Goal: Communication & Community: Answer question/provide support

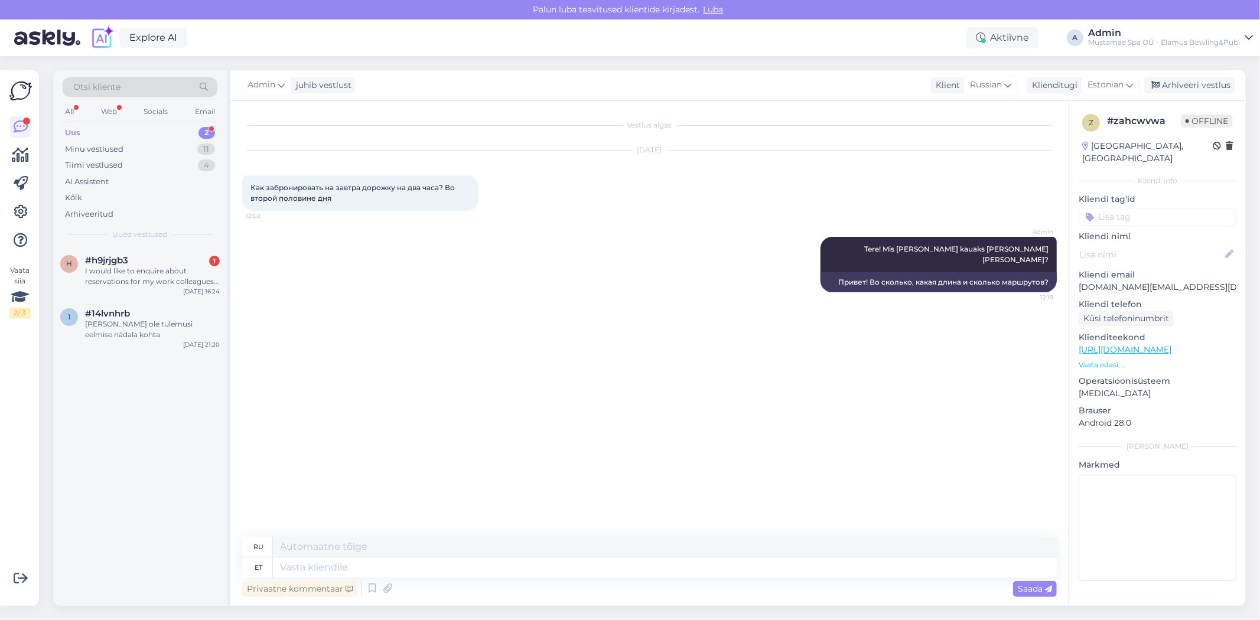
click at [144, 138] on div "Uus 2" at bounding box center [140, 133] width 155 height 17
click at [151, 273] on div "I would like to enquire about reservations for my work colleagues and I. we are…" at bounding box center [152, 276] width 135 height 21
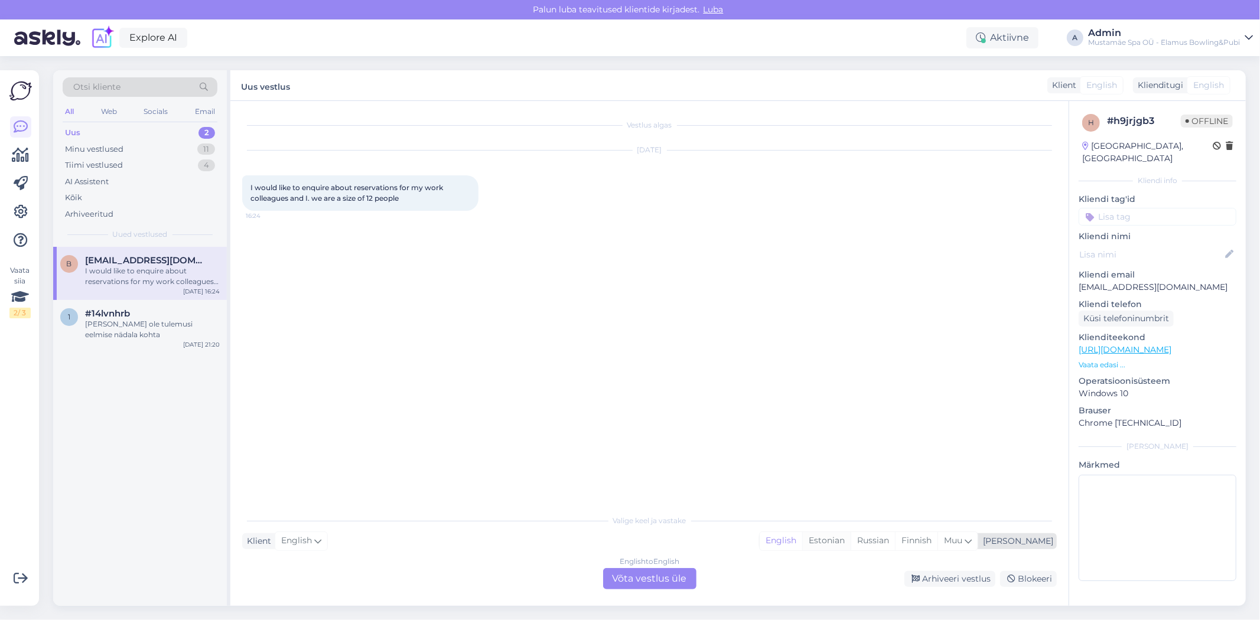
click at [851, 546] on div "Estonian" at bounding box center [826, 541] width 48 height 18
click at [663, 585] on div "English to Estonian Võta vestlus üle" at bounding box center [649, 578] width 93 height 21
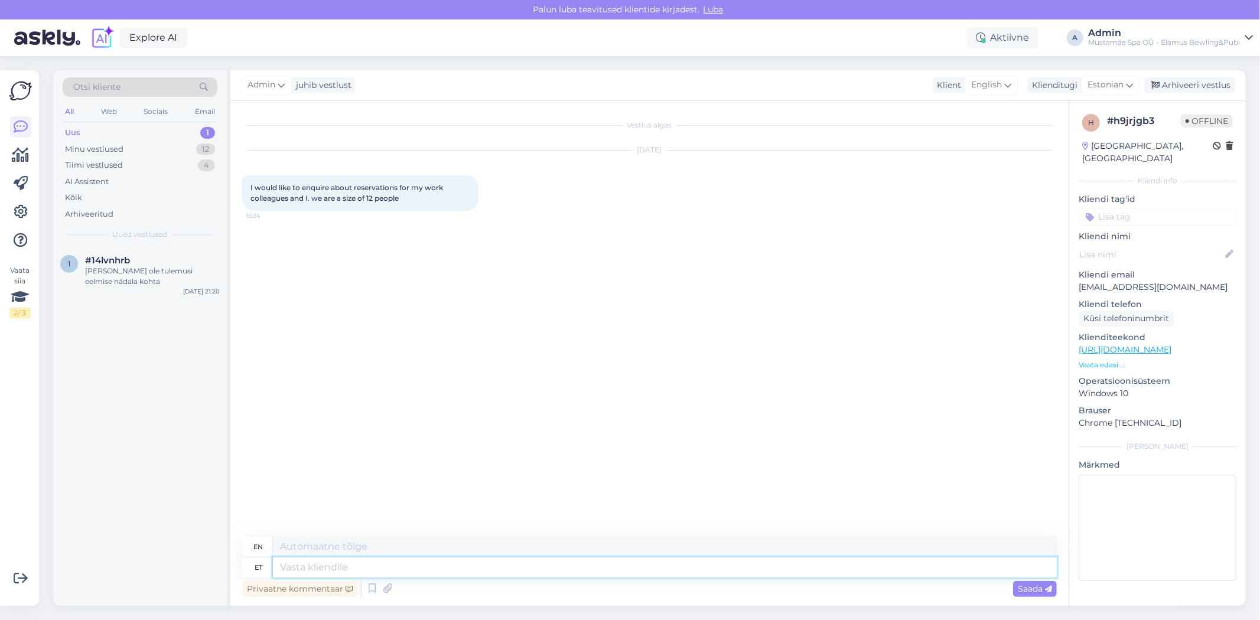
click at [642, 568] on textarea at bounding box center [665, 568] width 784 height 20
type textarea "Tere"
type textarea "Hello"
type textarea "Tere."
type textarea "Hello."
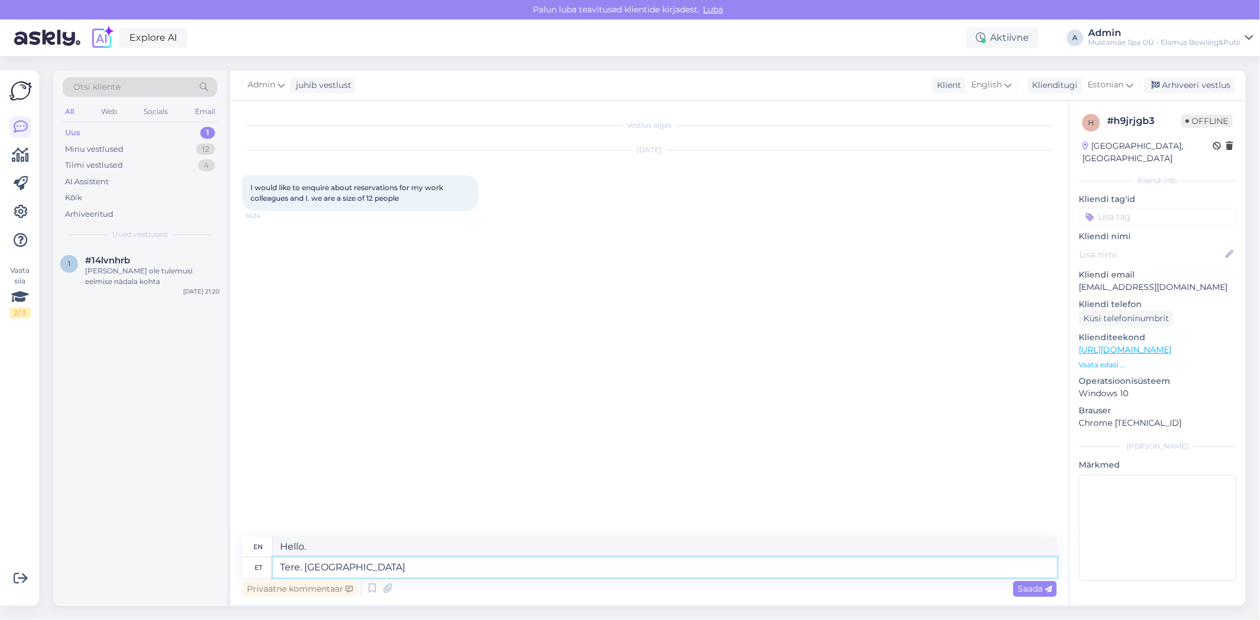
type textarea "Tere. [GEOGRAPHIC_DATA]"
type textarea "Hello. To one"
type textarea "Tere. Ühele b"
type textarea "Hello. To one bo"
type textarea "Tere. [GEOGRAPHIC_DATA]"
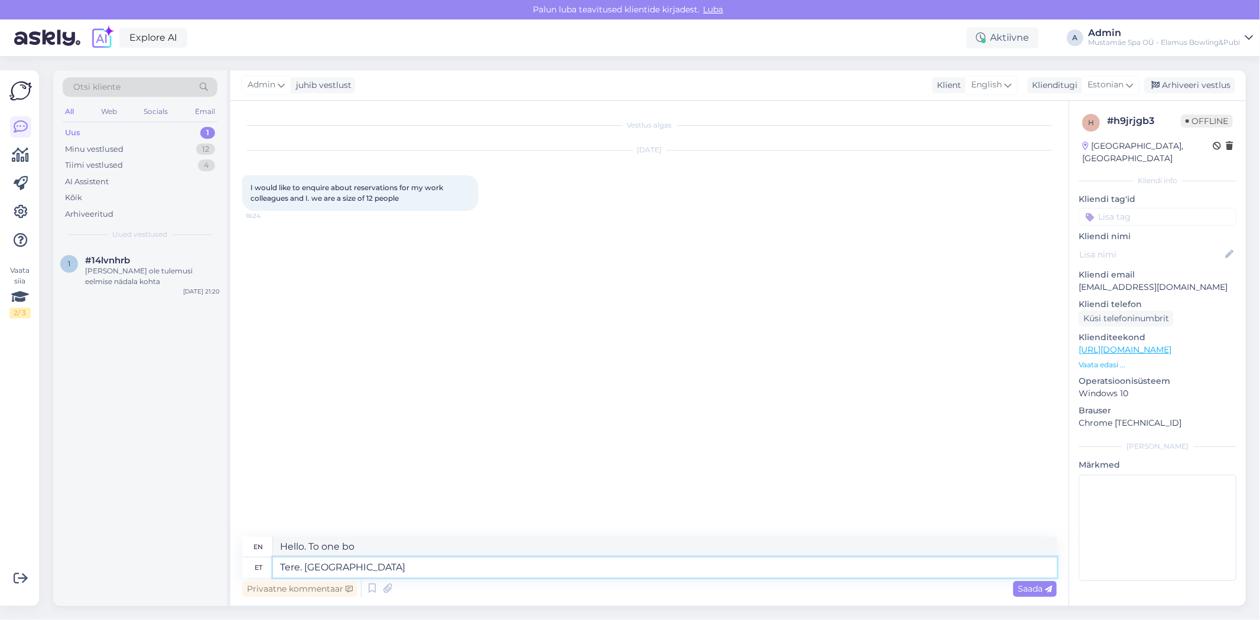
type textarea "Hello. To one"
type textarea "Tere."
type textarea "Hello."
type textarea "Tere. Kas s"
type textarea "Hello. Is"
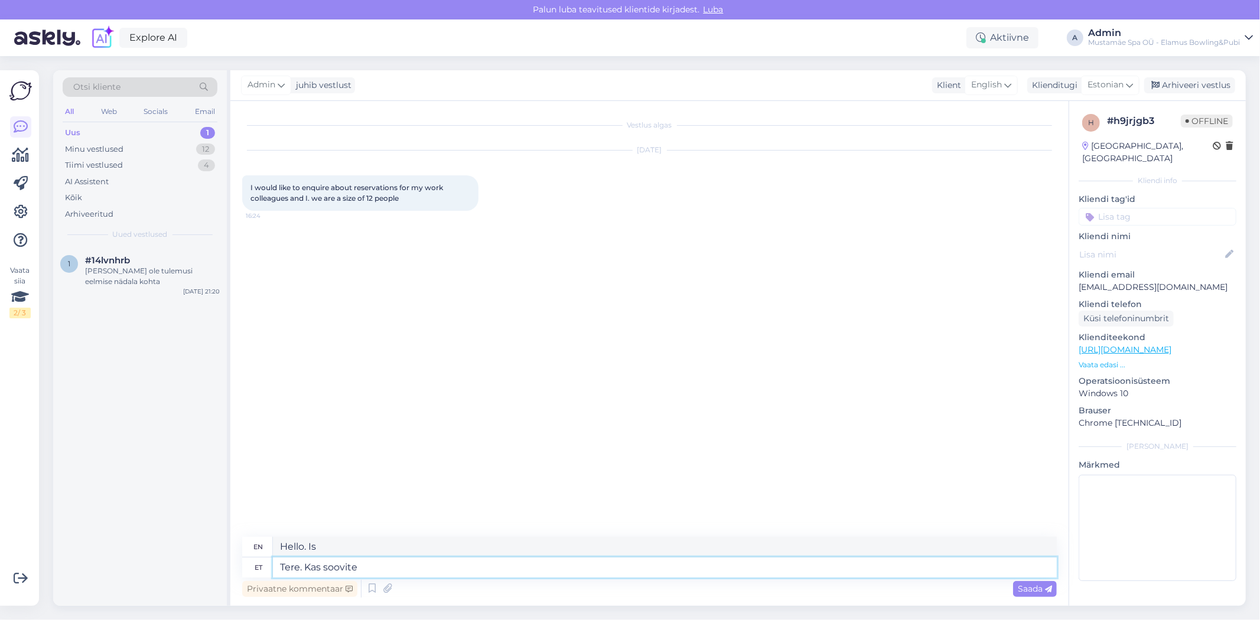
type textarea "Tere. Kas soovite"
type textarea "Hello. Would you like"
type textarea "Tere. Kas soovite bowlingu"
type textarea "Hello. Would you like to go bowling?"
type textarea "Tere. Kas soovite bowlingu radadele"
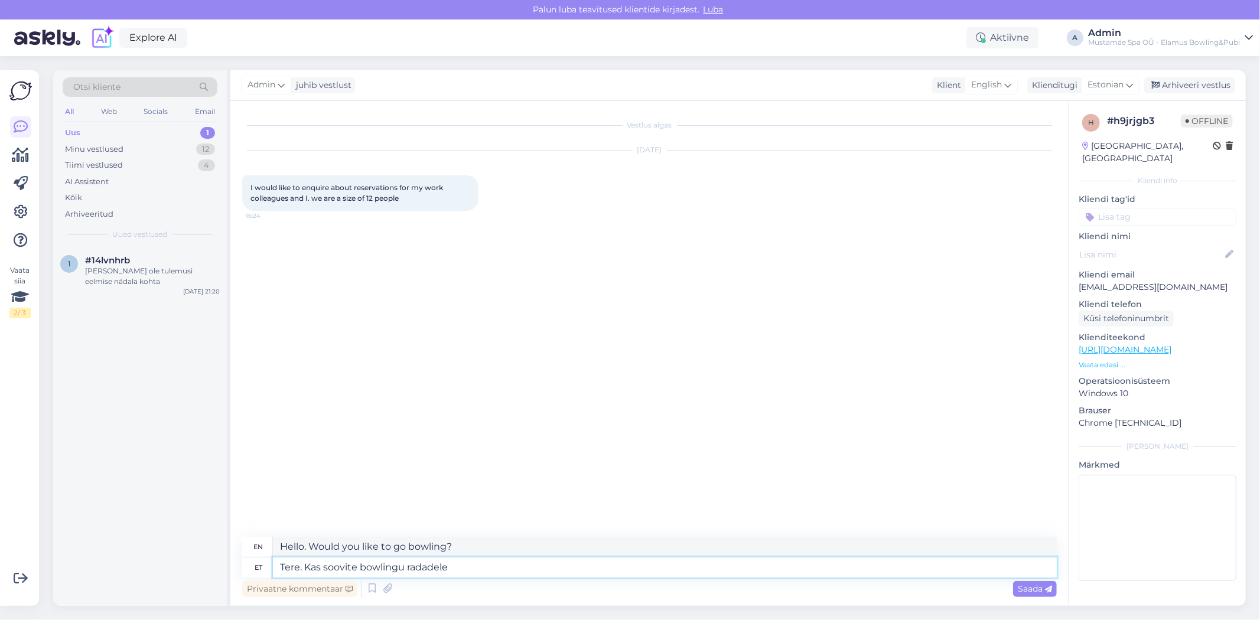
type textarea "Hello. Do you want to go to the bowling alleys?"
type textarea "Tere. Kas soovite bowlingu radadele broneeringut?"
type textarea "Hello. Would you like to make a reservation for the bowling alleys?"
click at [448, 571] on textarea "Tere. Kas soovite bowlingu radadele broneeringut" at bounding box center [665, 568] width 784 height 20
type textarea "Tere. Kas soovite bowlingu radadele või pubi broneeringut"
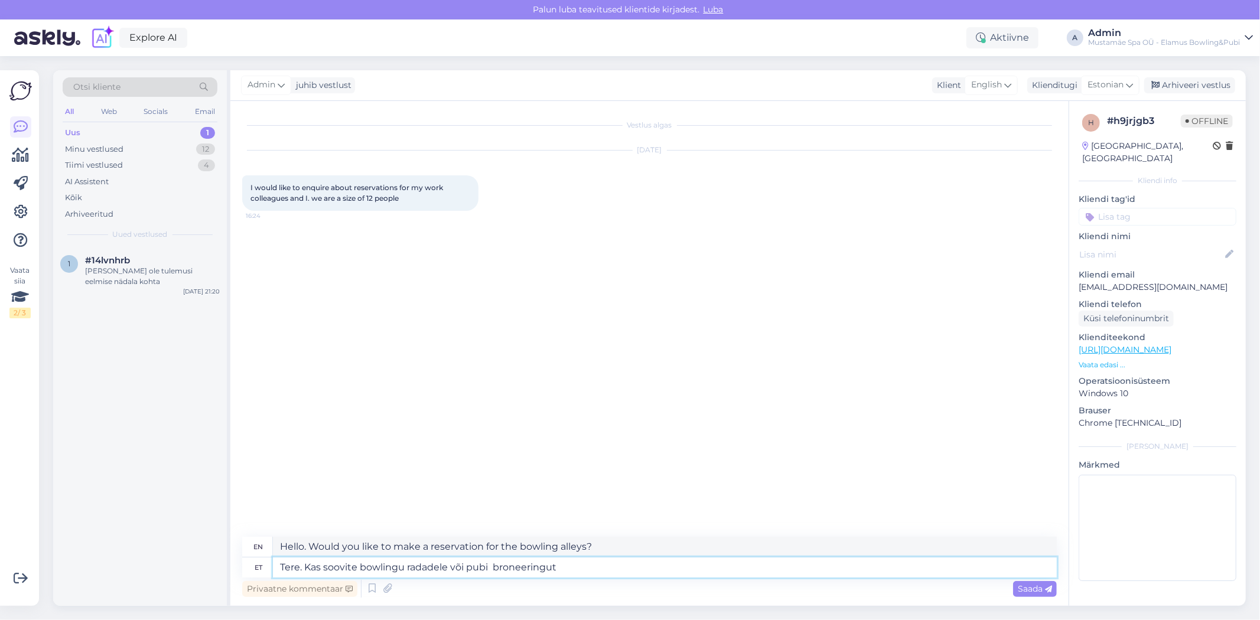
type textarea "Hello. Would you like to make a reservation for the bowling alley or the pub?"
type textarea "Tere. Kas soovite bowlingu radadele või pubi lauale broneeringut"
type textarea "Hello. Would you like to make a reservation for the bowling alley or a table at…"
click at [646, 571] on textarea "Tere. Kas soovite bowlingu radadele või pubi lauale broneeringut" at bounding box center [665, 568] width 784 height 20
type textarea "Tere. Kas soovite bowlingu radadele või pubi lauale broneeringut?"
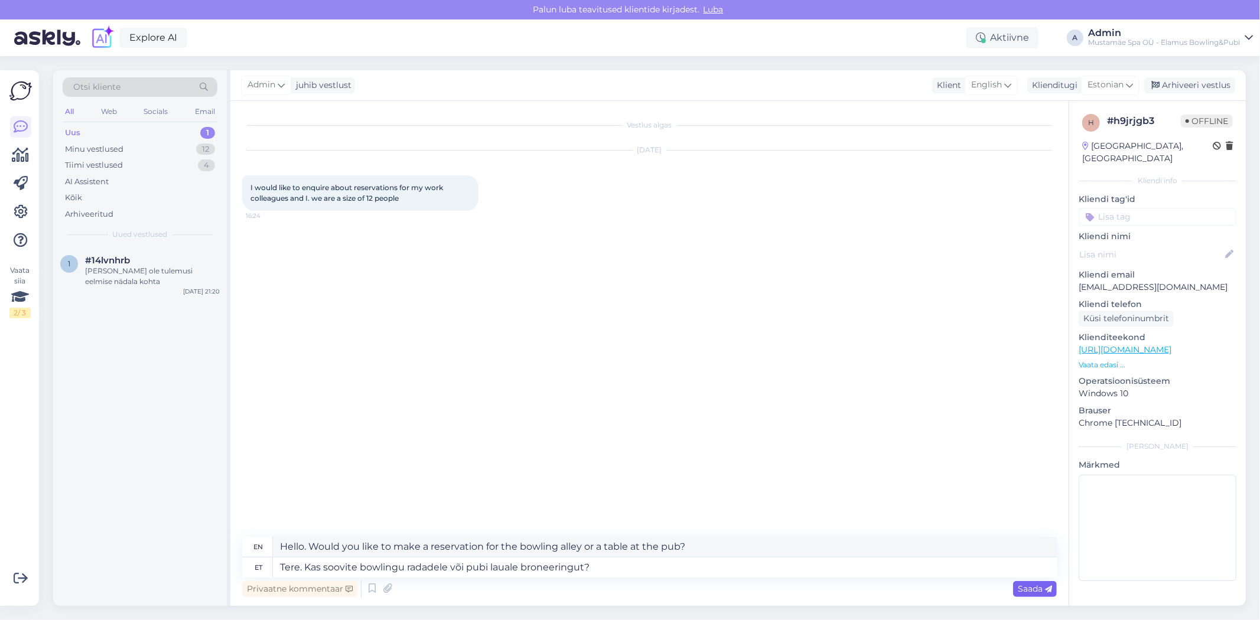
click at [1027, 593] on div "Saada" at bounding box center [1035, 589] width 44 height 16
